Goal: Task Accomplishment & Management: Complete application form

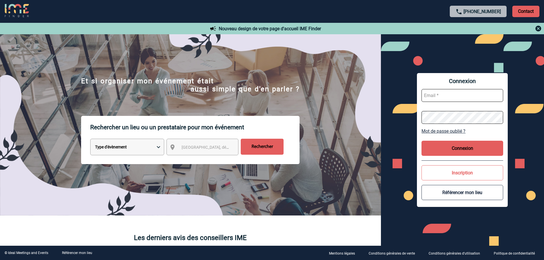
click at [435, 99] on input "text" at bounding box center [462, 95] width 82 height 13
type input "[EMAIL_ADDRESS][DOMAIN_NAME]"
click at [423, 148] on button "Connexion" at bounding box center [462, 148] width 82 height 15
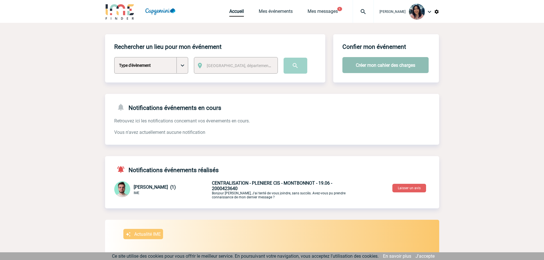
click at [354, 64] on button "Créer mon cahier des charges" at bounding box center [385, 65] width 86 height 16
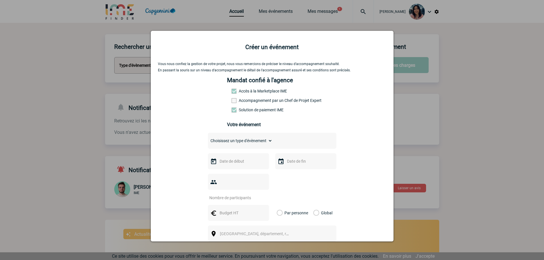
click at [257, 92] on label "Accès à la Marketplace IME" at bounding box center [243, 91] width 25 height 5
click at [233, 90] on span at bounding box center [233, 91] width 5 height 5
click at [231, 100] on span at bounding box center [233, 100] width 5 height 5
click at [0, 0] on input "Accompagnement par un Chef de Projet Expert" at bounding box center [0, 0] width 0 height 0
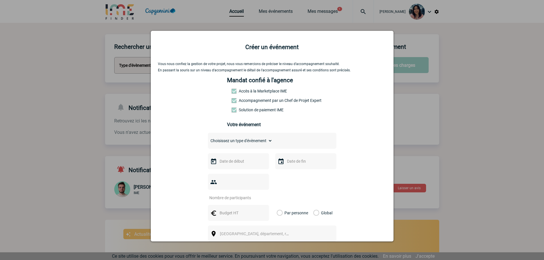
click at [232, 94] on div "Mandat confié à l'agence Accès à la Marketplace IME Accompagnement par un Chef …" at bounding box center [272, 105] width 90 height 56
click at [232, 100] on span at bounding box center [233, 100] width 5 height 5
click at [0, 0] on input "Accompagnement par un Chef de Projet Expert" at bounding box center [0, 0] width 0 height 0
click at [233, 138] on select "Choisissez un type d'évènement Séminaire avec nuitée Séminaire sans nuitée Repa…" at bounding box center [240, 141] width 64 height 8
select select "4"
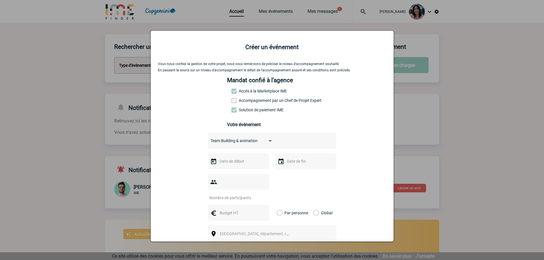
click at [208, 138] on select "Choisissez un type d'évènement Séminaire avec nuitée Séminaire sans nuitée Repa…" at bounding box center [240, 141] width 64 height 8
click at [237, 165] on input "text" at bounding box center [237, 161] width 39 height 7
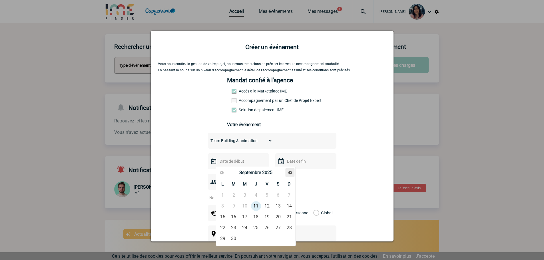
click at [289, 172] on span "Suivant" at bounding box center [290, 172] width 5 height 5
click at [224, 174] on span "Précédent" at bounding box center [221, 172] width 5 height 5
click at [238, 237] on link "30" at bounding box center [233, 238] width 11 height 10
type input "30-09-2025"
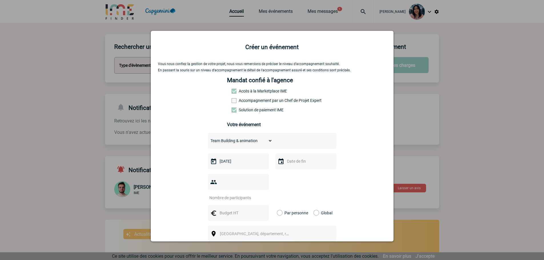
click at [284, 158] on div at bounding box center [305, 161] width 61 height 16
click at [281, 162] on img at bounding box center [280, 161] width 7 height 7
click at [279, 164] on img at bounding box center [280, 161] width 7 height 7
click at [287, 163] on input "text" at bounding box center [304, 161] width 39 height 7
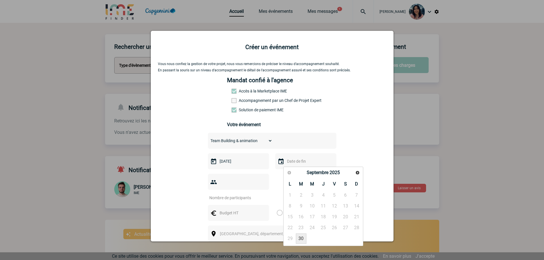
click at [300, 239] on link "30" at bounding box center [301, 238] width 11 height 10
type input "30-09-2025"
click at [245, 178] on div at bounding box center [238, 182] width 61 height 16
click at [245, 194] on input "number" at bounding box center [235, 197] width 54 height 7
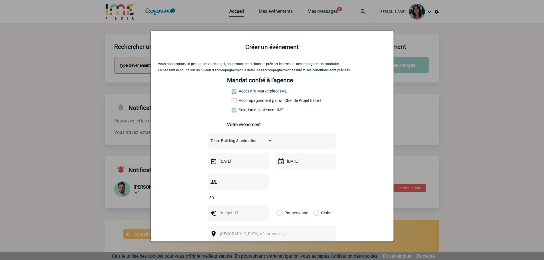
type input "30"
type input "53"
click at [283, 205] on label "Par personne" at bounding box center [280, 213] width 6 height 16
click at [0, 0] on input "Par personne" at bounding box center [0, 0] width 0 height 0
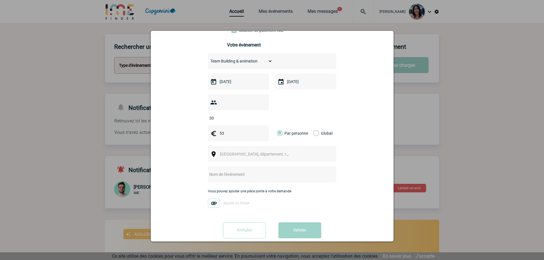
scroll to position [80, 0]
click at [259, 151] on span "[GEOGRAPHIC_DATA], département, région..." at bounding box center [259, 153] width 79 height 5
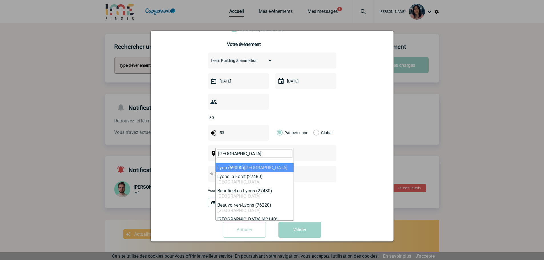
type input "LYON"
select select "36544"
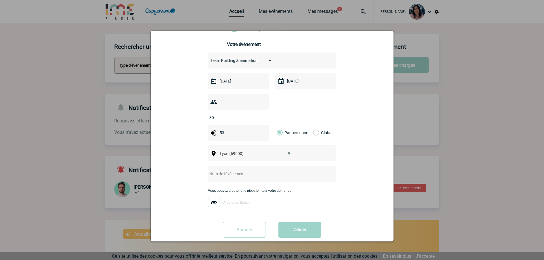
click at [258, 170] on input "text" at bounding box center [264, 173] width 113 height 7
type input "T"
click at [213, 198] on img at bounding box center [214, 202] width 12 height 9
click at [0, 0] on input "Ajouter un fichier" at bounding box center [0, 0] width 0 height 0
click at [223, 201] on span "Ajouter un fichier" at bounding box center [236, 203] width 26 height 4
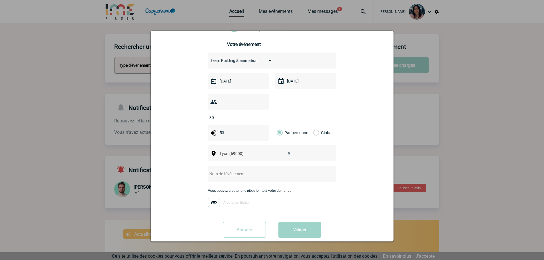
click at [0, 0] on input "Ajouter un fichier" at bounding box center [0, 0] width 0 height 0
click at [302, 222] on button "Valider" at bounding box center [299, 230] width 43 height 16
click at [261, 170] on input "text" at bounding box center [265, 174] width 114 height 8
type input "MANAGEMENT DAY - LYON"
click at [302, 224] on button "Valider" at bounding box center [299, 230] width 43 height 16
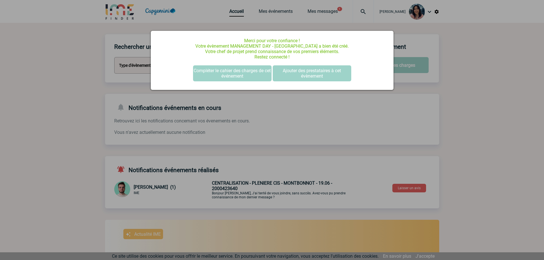
scroll to position [0, 0]
click at [237, 70] on button "Compléter le cahier des charges de cet événement" at bounding box center [232, 73] width 78 height 16
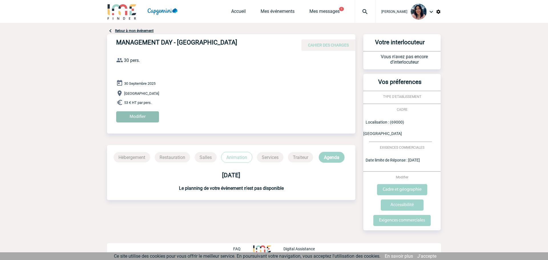
click at [144, 120] on input "Modifier" at bounding box center [137, 116] width 43 height 11
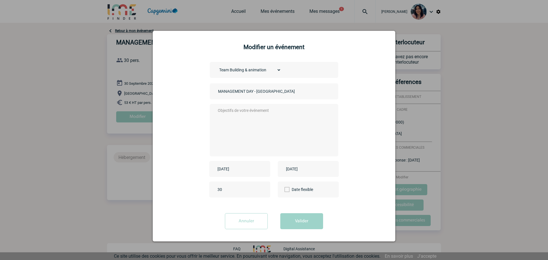
click at [281, 126] on textarea at bounding box center [272, 130] width 113 height 46
click at [291, 116] on textarea at bounding box center [272, 130] width 113 height 46
type textarea "b"
click at [316, 114] on textarea "Bonjour, Pouvez-vous svp effectuer le portage de ce devis" at bounding box center [272, 130] width 113 height 46
drag, startPoint x: 292, startPoint y: 92, endPoint x: 313, endPoint y: 121, distance: 36.0
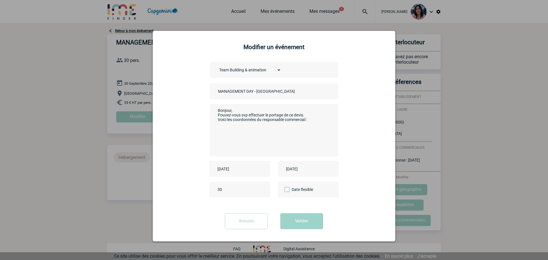
click at [292, 92] on input "MANAGEMENT DAY - LYON" at bounding box center [257, 91] width 80 height 7
click at [316, 124] on textarea "Bonjour, Pouvez-vous svp effectuer le portage de ce devis. Voici les coordonnée…" at bounding box center [272, 130] width 113 height 46
paste textarea "rmazzarese@exalto-park.com"
click at [290, 140] on textarea "Bonjour, Pouvez-vous svp effectuer le portage de ce devis. Voici les coordonnée…" at bounding box center [272, 130] width 113 height 46
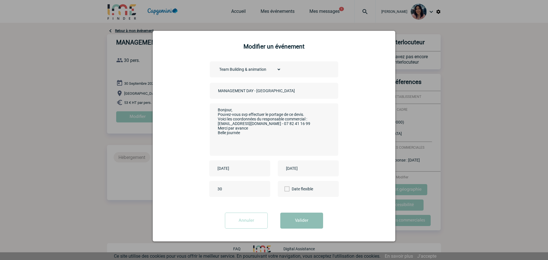
type textarea "Bonjour, Pouvez-vous svp effectuer le portage de ce devis. Voici les coordonnée…"
click at [315, 227] on button "Valider" at bounding box center [301, 221] width 43 height 16
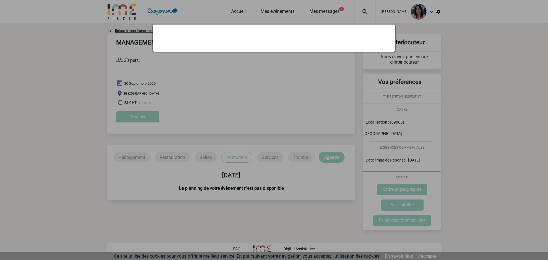
scroll to position [0, 0]
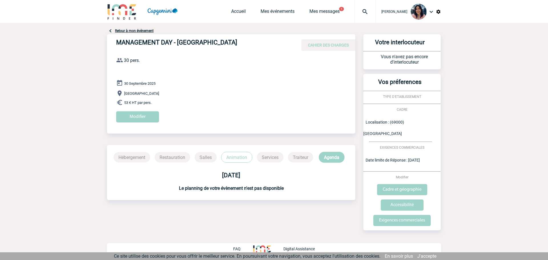
click at [144, 76] on body "Maëva HUGOT Accueil Mes événements 1 1" at bounding box center [274, 130] width 548 height 260
